Goal: Transaction & Acquisition: Download file/media

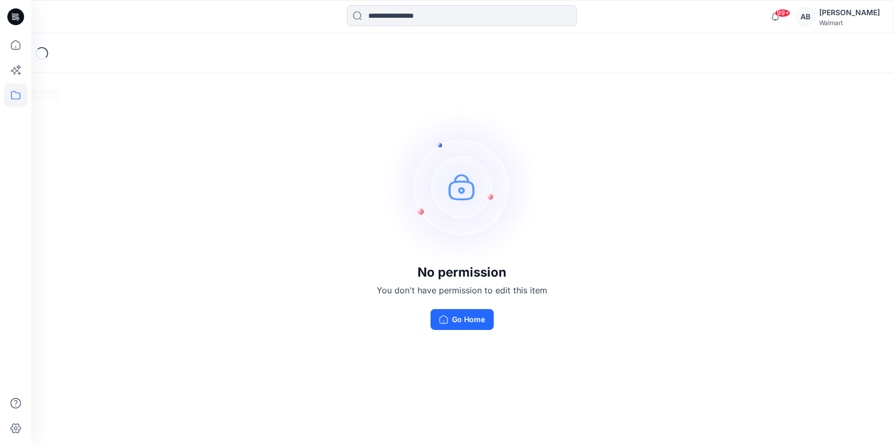
click at [19, 96] on icon at bounding box center [15, 95] width 23 height 23
click at [93, 84] on div at bounding box center [99, 81] width 119 height 21
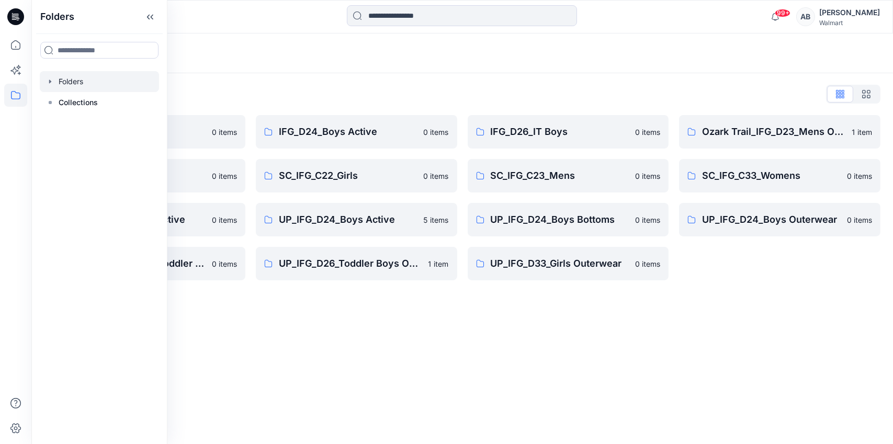
click at [403, 307] on div "Folders Folders List IFG_D23_Mens Active 0 items SC_IFG_C22_Boys 0 items UP_IFG…" at bounding box center [461, 238] width 861 height 411
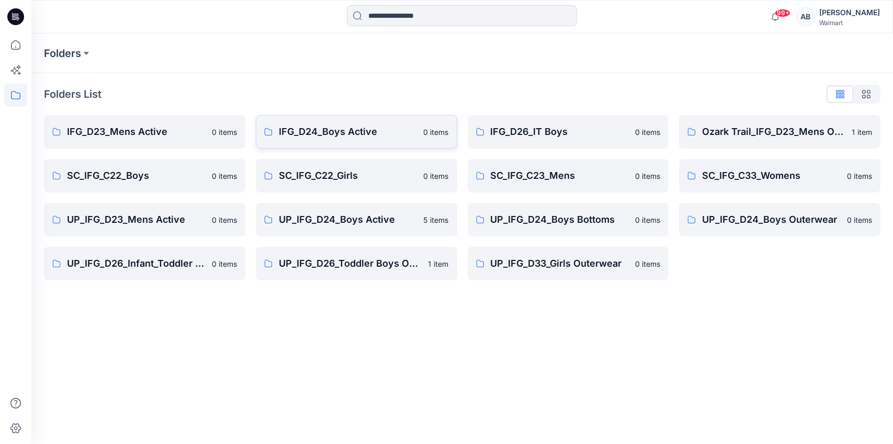
click at [353, 134] on p "IFG_D24_Boys Active" at bounding box center [348, 131] width 139 height 15
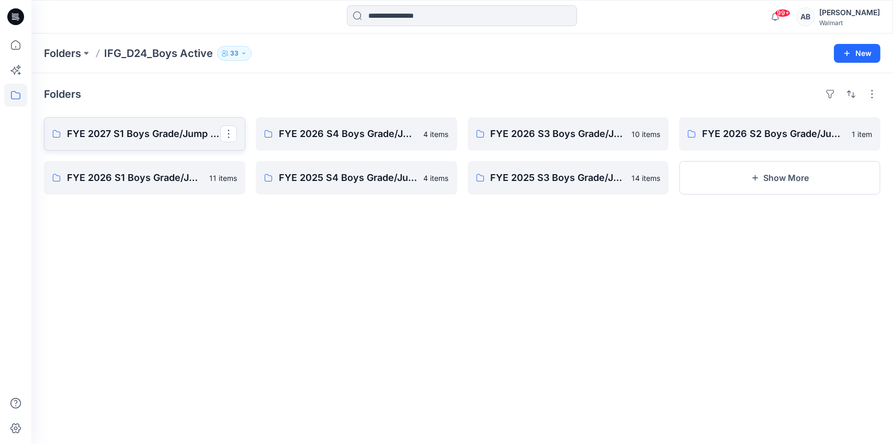
click at [125, 140] on p "FYE 2027 S1 Boys Grade/Jump size review - ASTM grades" at bounding box center [143, 134] width 153 height 15
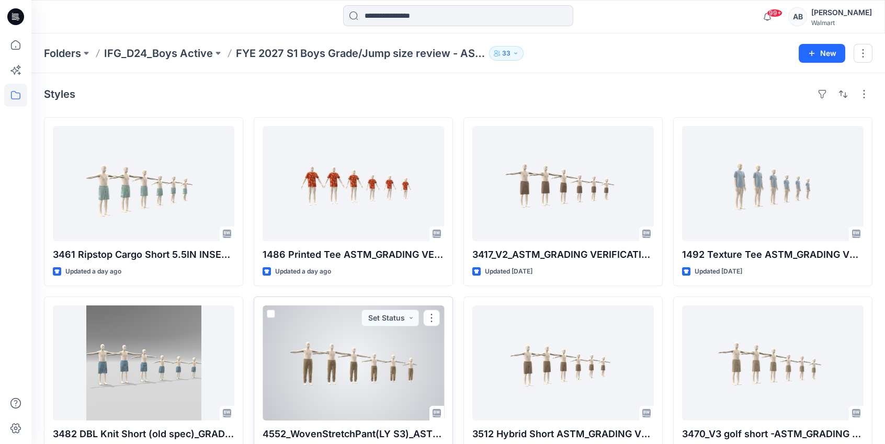
click at [350, 384] on div at bounding box center [353, 362] width 181 height 115
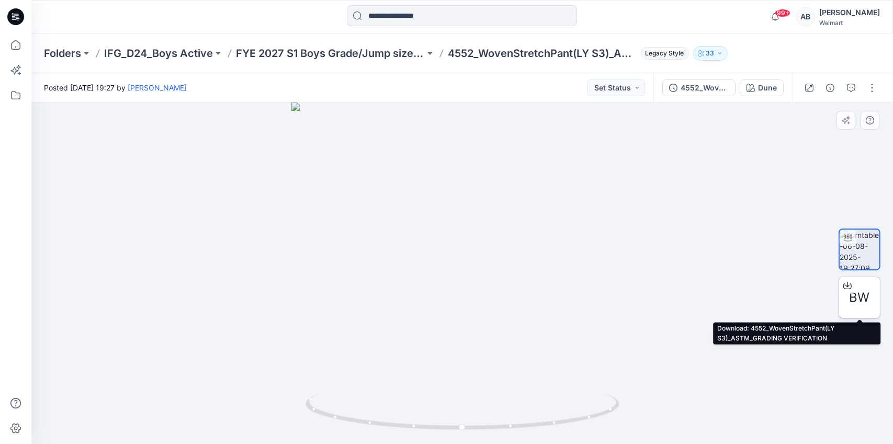
click at [849, 288] on icon at bounding box center [847, 286] width 8 height 6
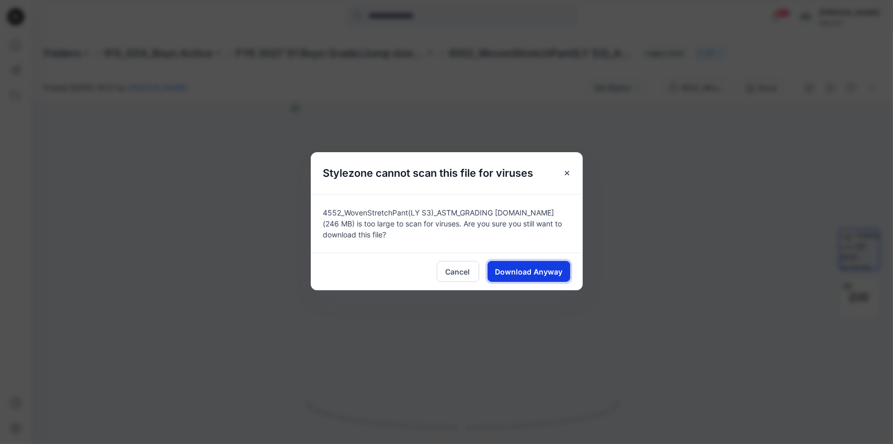
click at [549, 272] on span "Download Anyway" at bounding box center [528, 271] width 67 height 11
